Goal: Check status: Check status

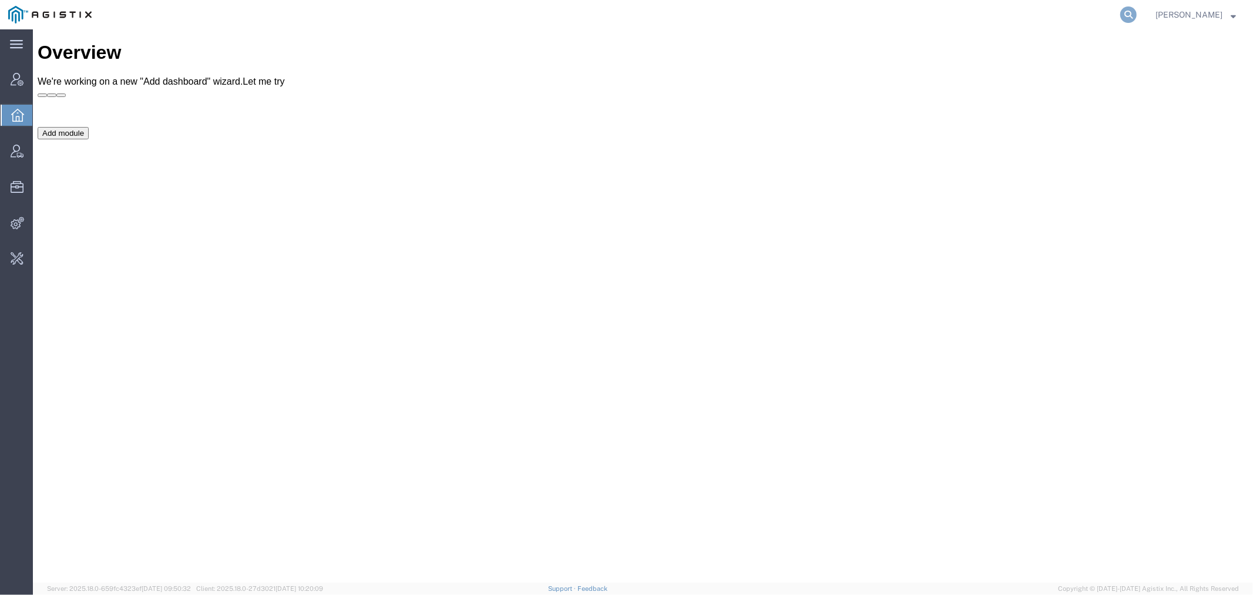
click at [1137, 20] on icon at bounding box center [1128, 14] width 16 height 16
paste input "56594656"
type input "56594656"
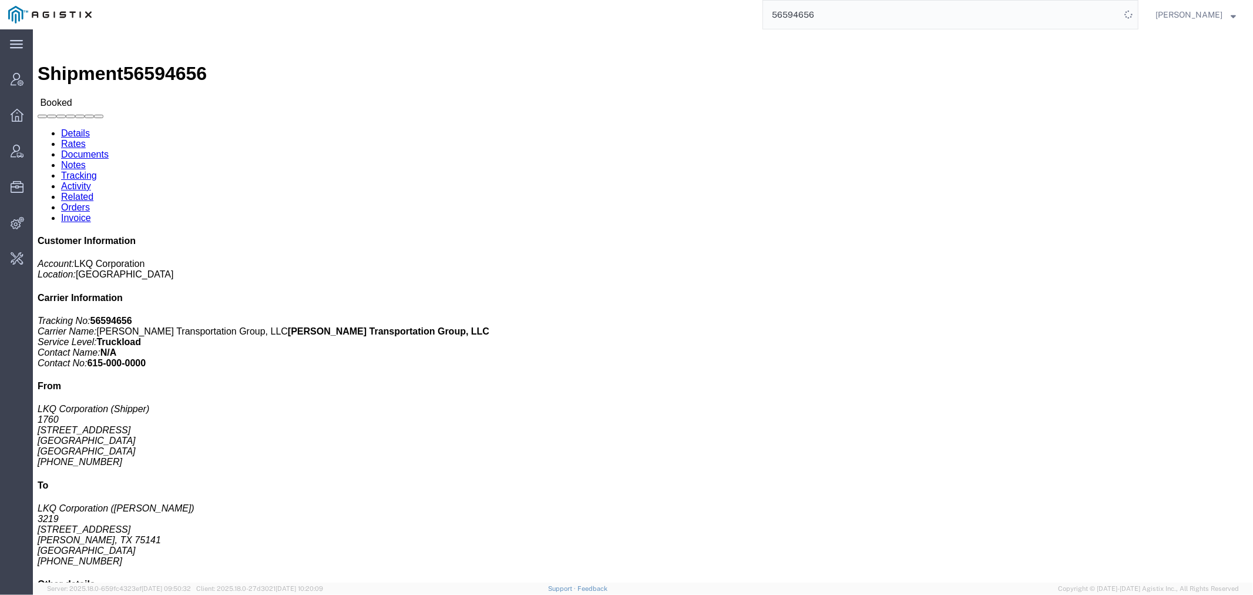
click link "Rates"
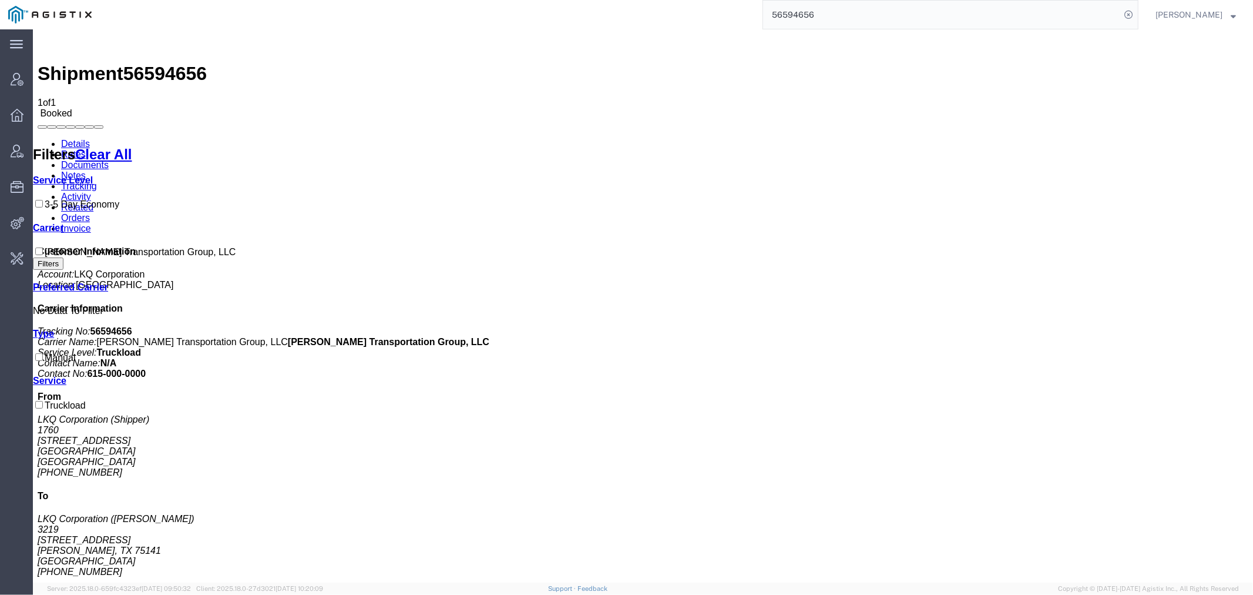
drag, startPoint x: 849, startPoint y: 16, endPoint x: 589, endPoint y: 16, distance: 259.7
click at [612, 16] on div "56594656" at bounding box center [619, 14] width 1039 height 29
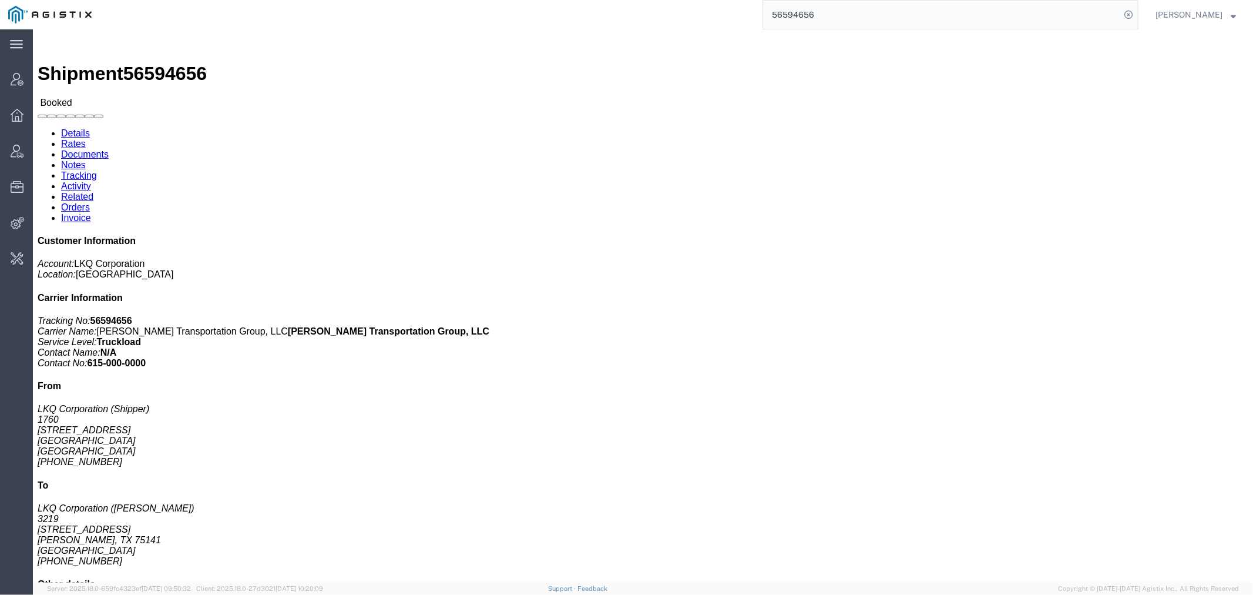
click at [843, 11] on input "56594656" at bounding box center [941, 15] width 357 height 28
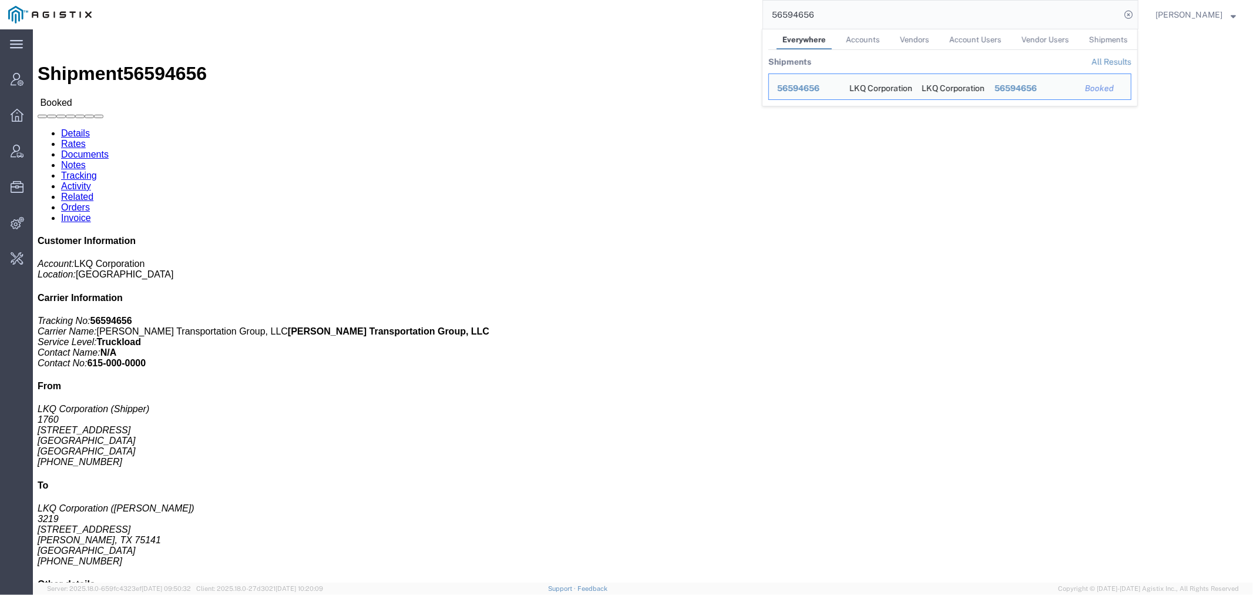
drag, startPoint x: 859, startPoint y: 12, endPoint x: 683, endPoint y: 12, distance: 175.7
click at [683, 12] on div "56594656 Everywhere Accounts Vendors Account Users Vendor Users Shipments Shipm…" at bounding box center [619, 14] width 1039 height 29
